Goal: Check status

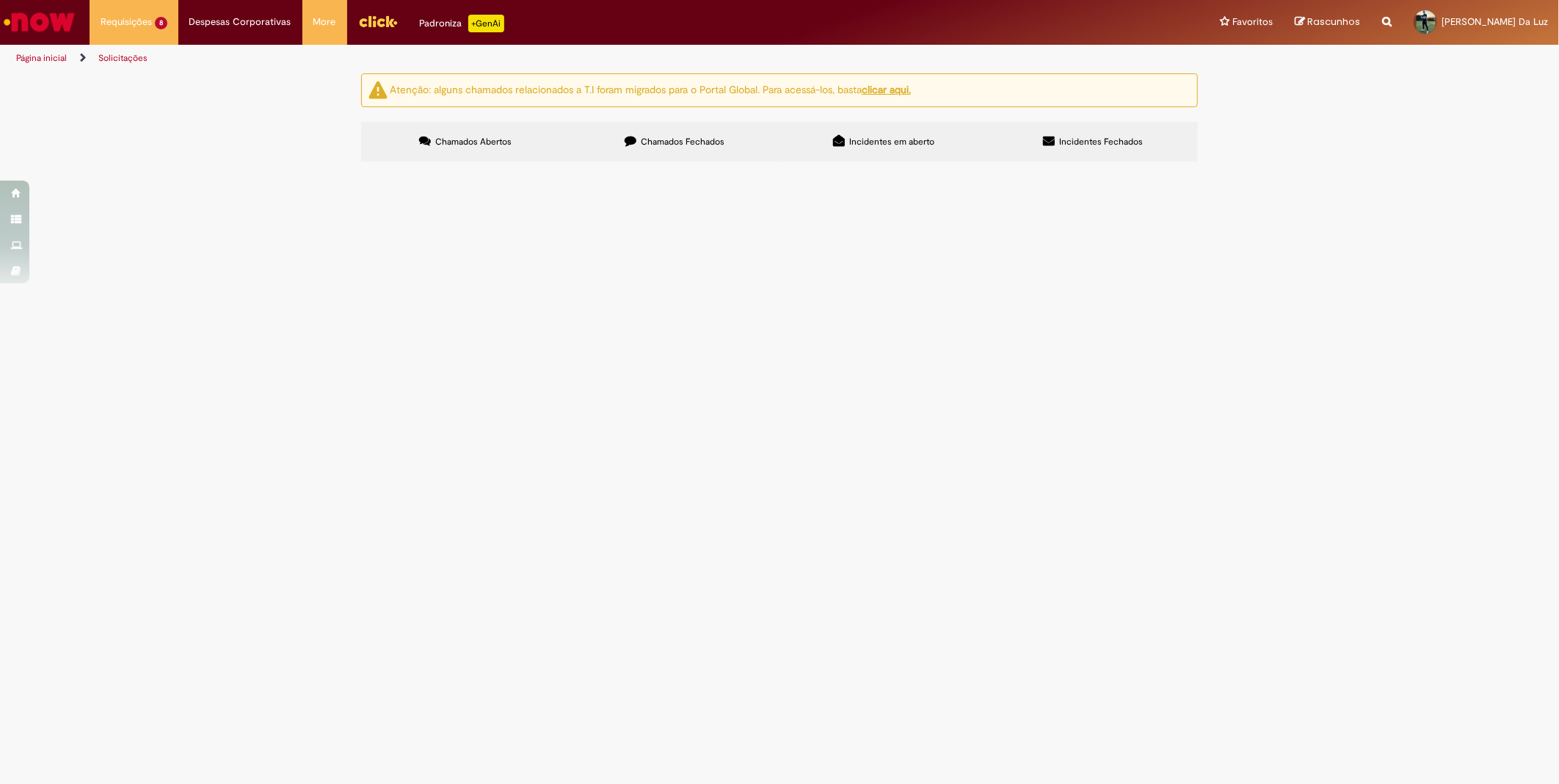
click at [0, 0] on span "Aquisição cadeado" at bounding box center [0, 0] width 0 height 0
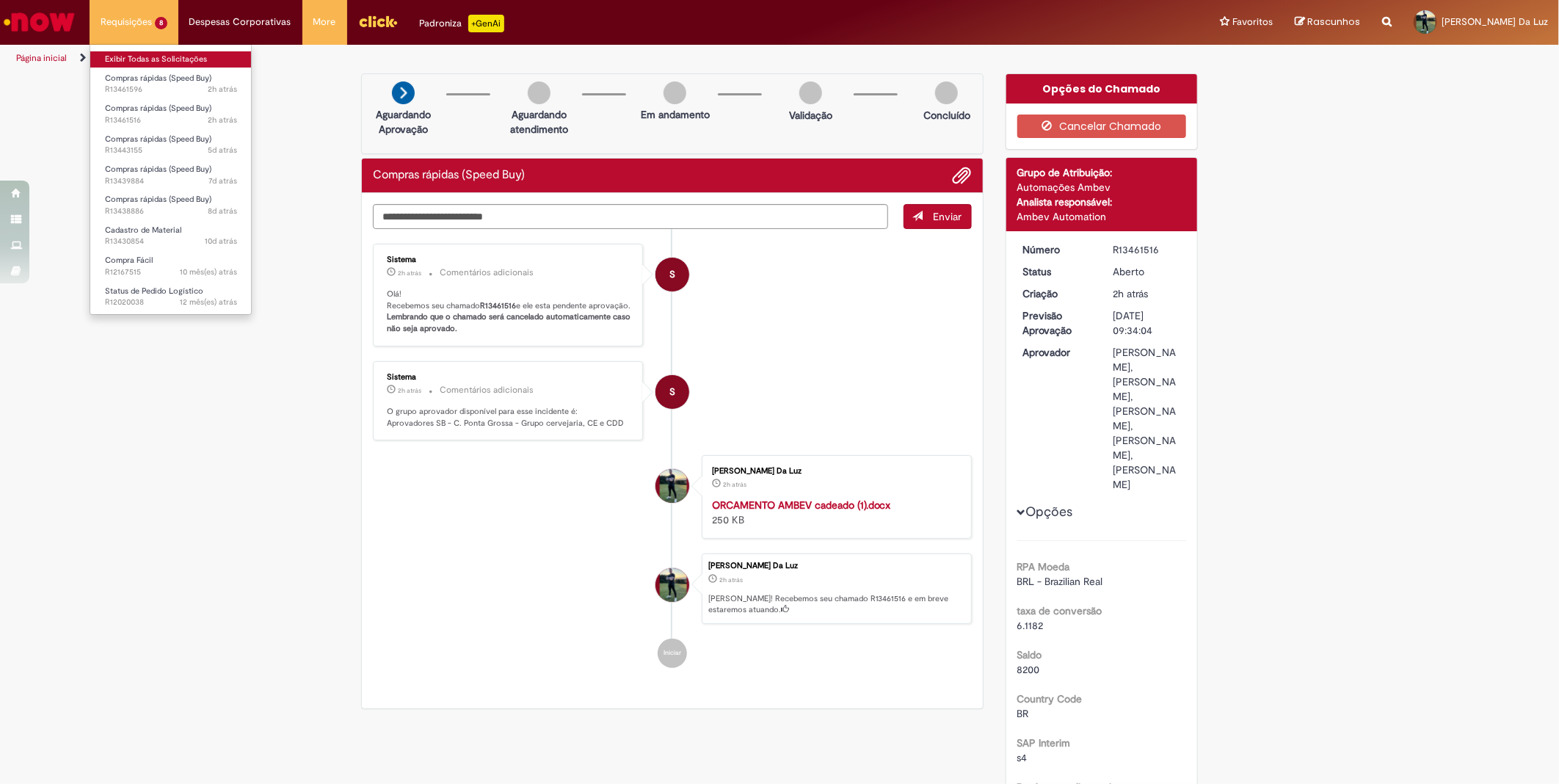
click at [130, 63] on link "Exibir Todas as Solicitações" at bounding box center [171, 59] width 161 height 16
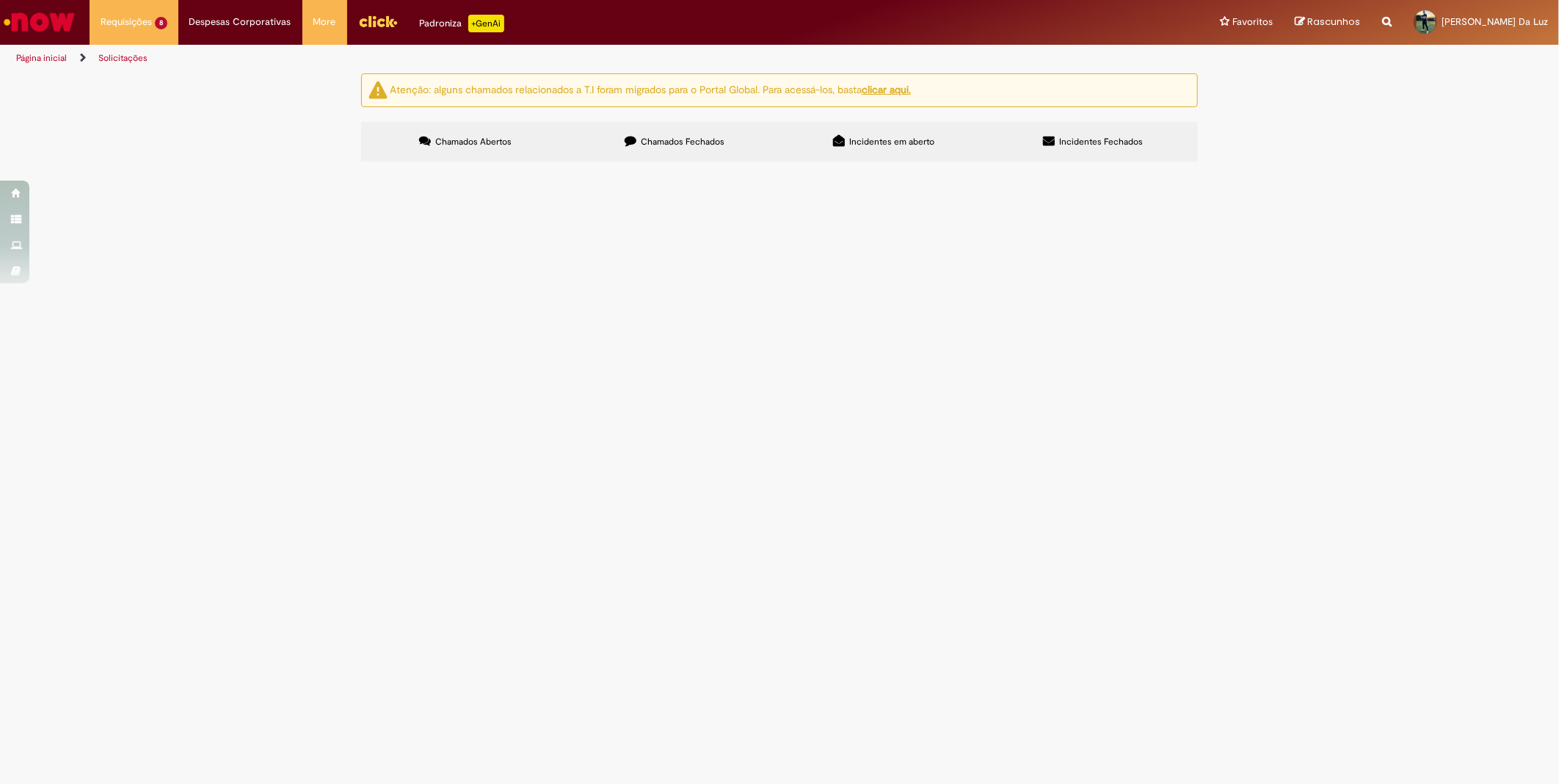
click at [0, 0] on span "Compras rápidas (Speed Buy)" at bounding box center [0, 0] width 0 height 0
click at [0, 0] on span "Aquisição cadeado" at bounding box center [0, 0] width 0 height 0
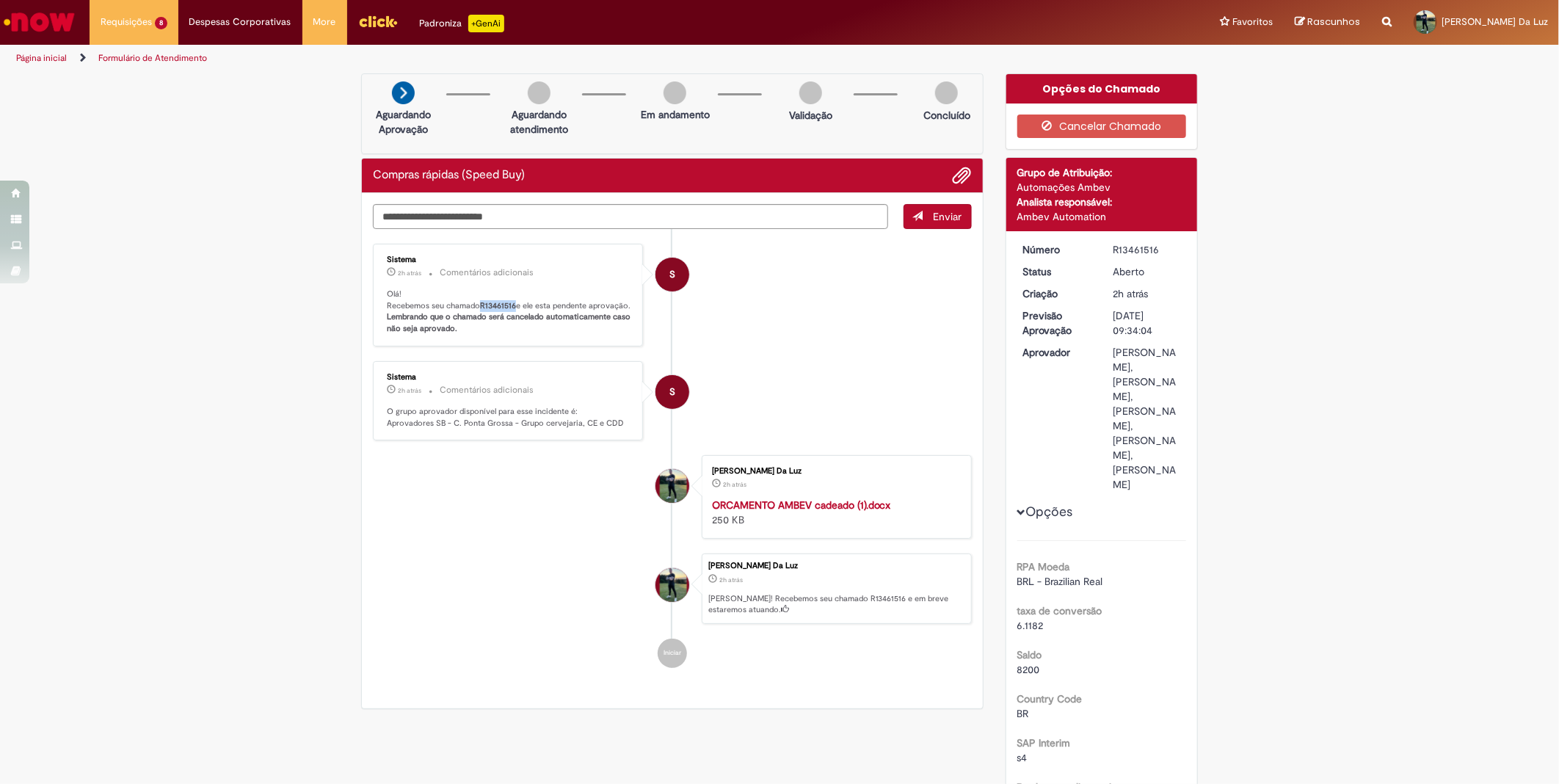
drag, startPoint x: 473, startPoint y: 305, endPoint x: 509, endPoint y: 308, distance: 36.1
click at [509, 308] on p "Olá! Recebemos seu chamado R13461516 e ele esta pendente aprovação. Lembrando q…" at bounding box center [509, 311] width 244 height 46
copy p "R13461516"
click at [504, 305] on b "R13461516" at bounding box center [498, 305] width 36 height 11
drag, startPoint x: 475, startPoint y: 303, endPoint x: 510, endPoint y: 305, distance: 35.1
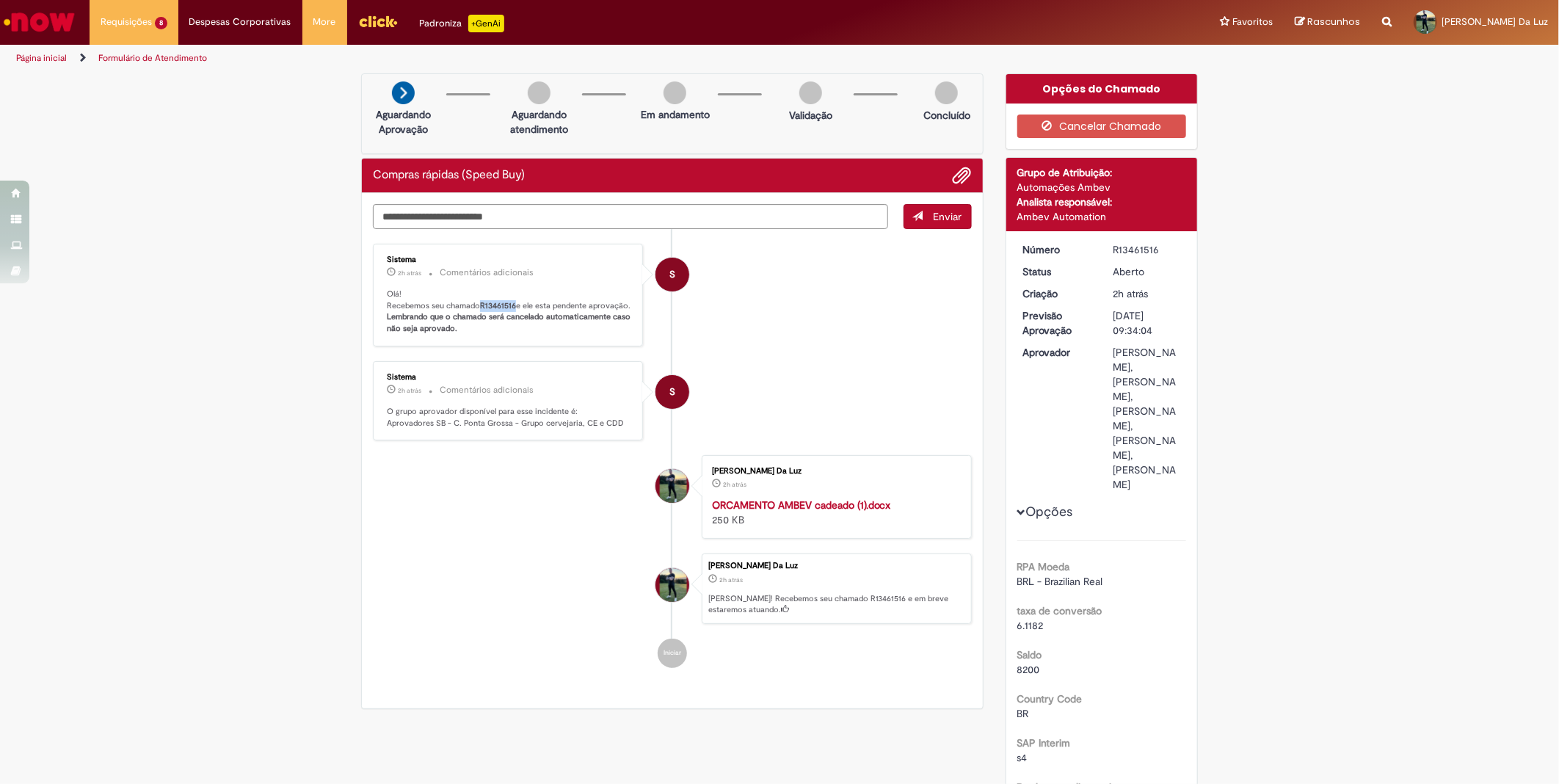
click at [510, 305] on p "Olá! Recebemos seu chamado R13461516 e ele esta pendente aprovação. Lembrando q…" at bounding box center [509, 311] width 244 height 46
copy b "R13461516"
click at [533, 342] on div "Sistema 2h atrás 2 horas atrás Comentários adicionais Olá! Recebemos seu chamad…" at bounding box center [508, 295] width 261 height 94
drag, startPoint x: 473, startPoint y: 307, endPoint x: 509, endPoint y: 308, distance: 36.0
click at [509, 308] on p "Olá! Recebemos seu chamado R13461516 e ele esta pendente aprovação. Lembrando q…" at bounding box center [509, 311] width 244 height 46
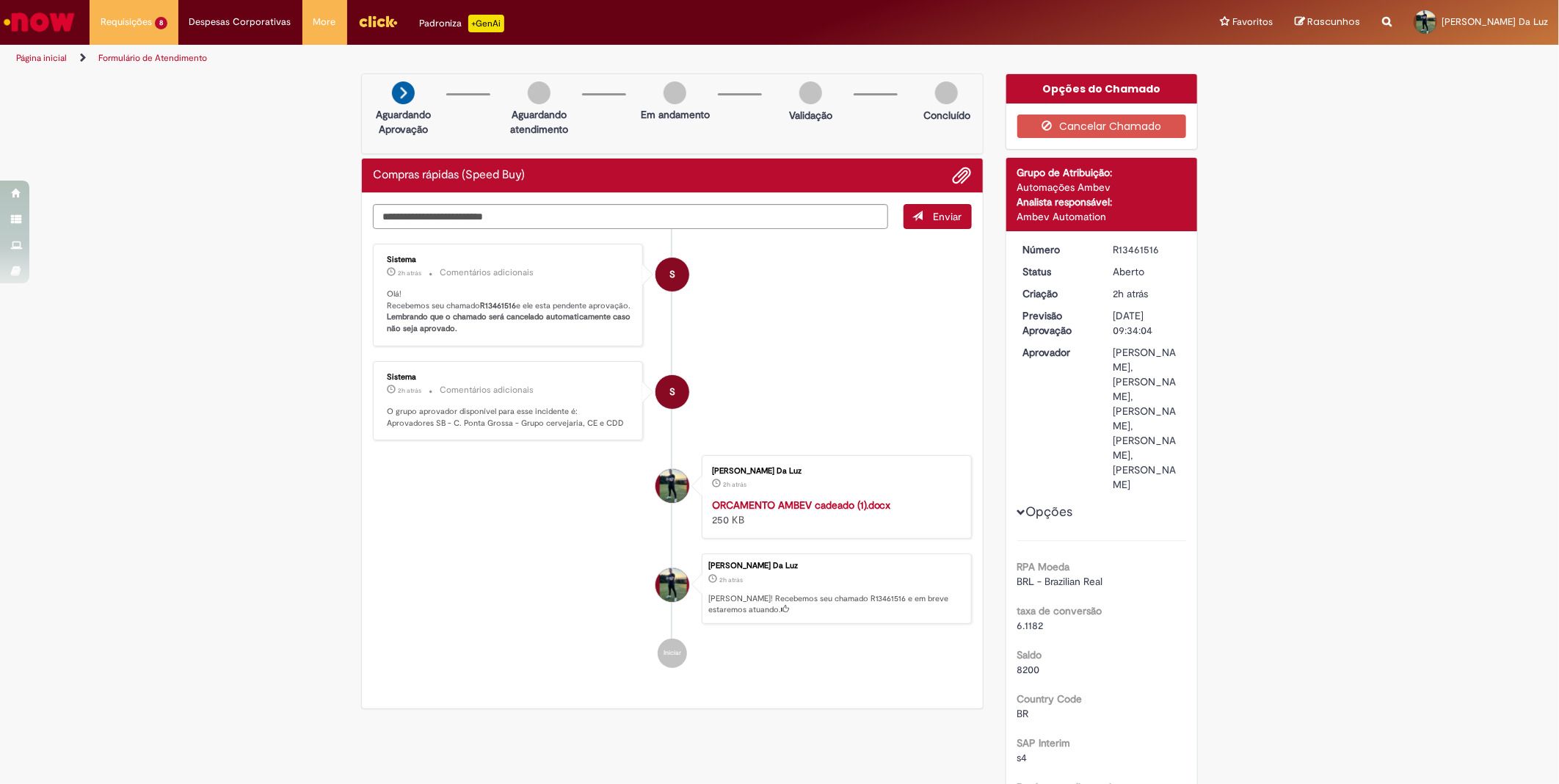
drag, startPoint x: 509, startPoint y: 308, endPoint x: 502, endPoint y: 345, distance: 37.7
click at [502, 334] on p "Olá! Recebemos seu chamado R13461516 e ele esta pendente aprovação. Lembrando q…" at bounding box center [509, 311] width 244 height 46
click at [442, 538] on li "Renan Oliveira Da Luz 2h atrás 2 horas atrás ORCAMENTO AMBEV cadeado (1).docx 2…" at bounding box center [672, 497] width 599 height 84
click at [457, 334] on p "Olá! Recebemos seu chamado R13461516 e ele esta pendente aprovação. Lembrando q…" at bounding box center [509, 311] width 244 height 46
